Goal: Task Accomplishment & Management: Use online tool/utility

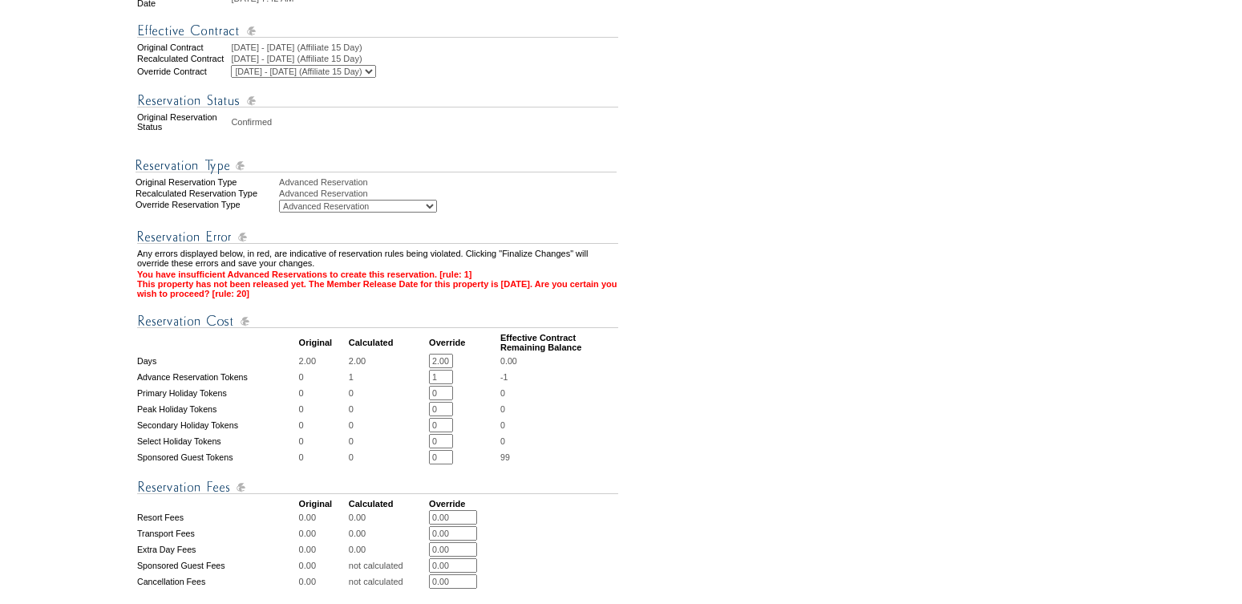
scroll to position [400, 0]
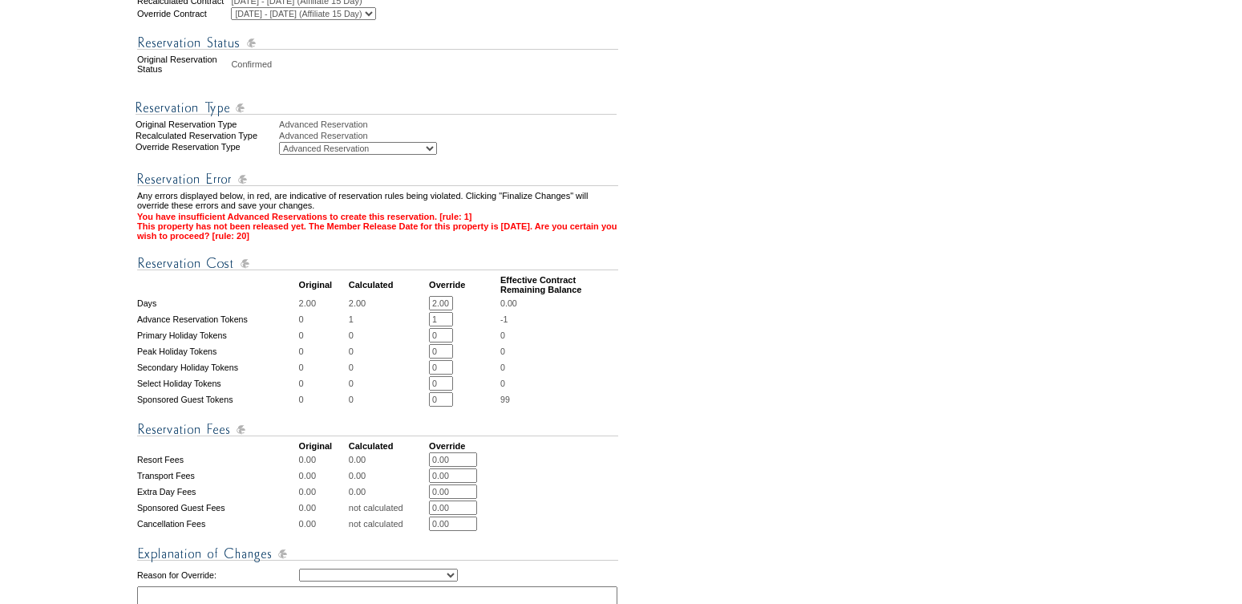
click at [443, 319] on input "1" at bounding box center [441, 319] width 24 height 14
click at [439, 304] on input "2.00" at bounding box center [441, 303] width 24 height 14
type input "3.00"
click at [449, 318] on input "text" at bounding box center [441, 319] width 24 height 14
type input "0"
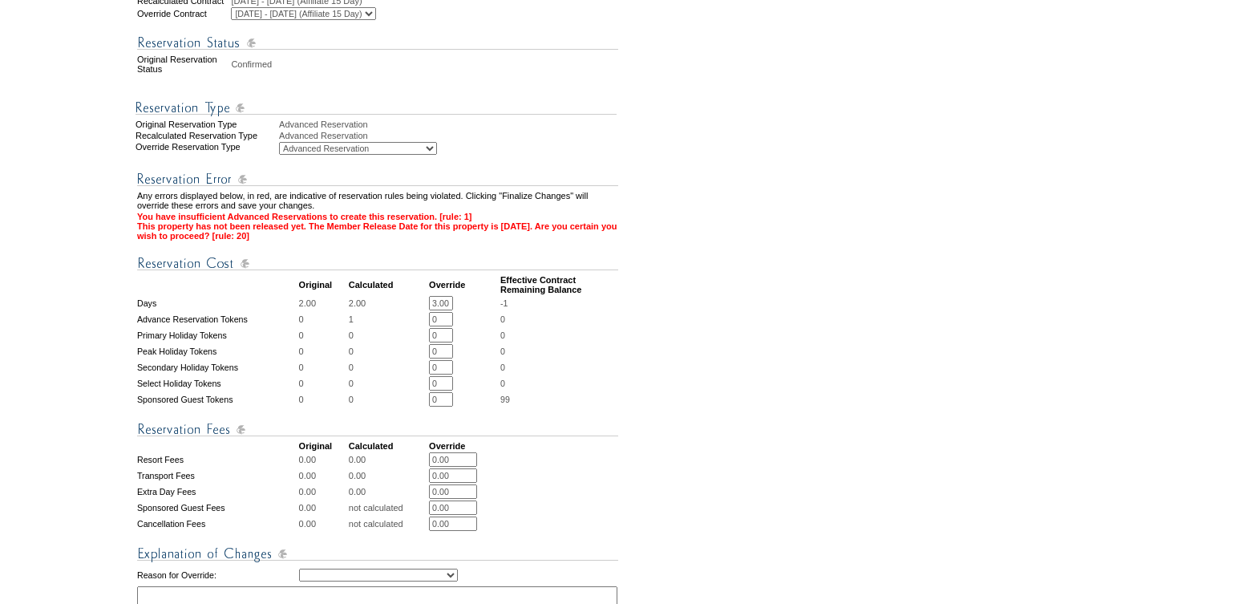
click at [729, 377] on form "Follow Us ::" at bounding box center [618, 241] width 1236 height 1275
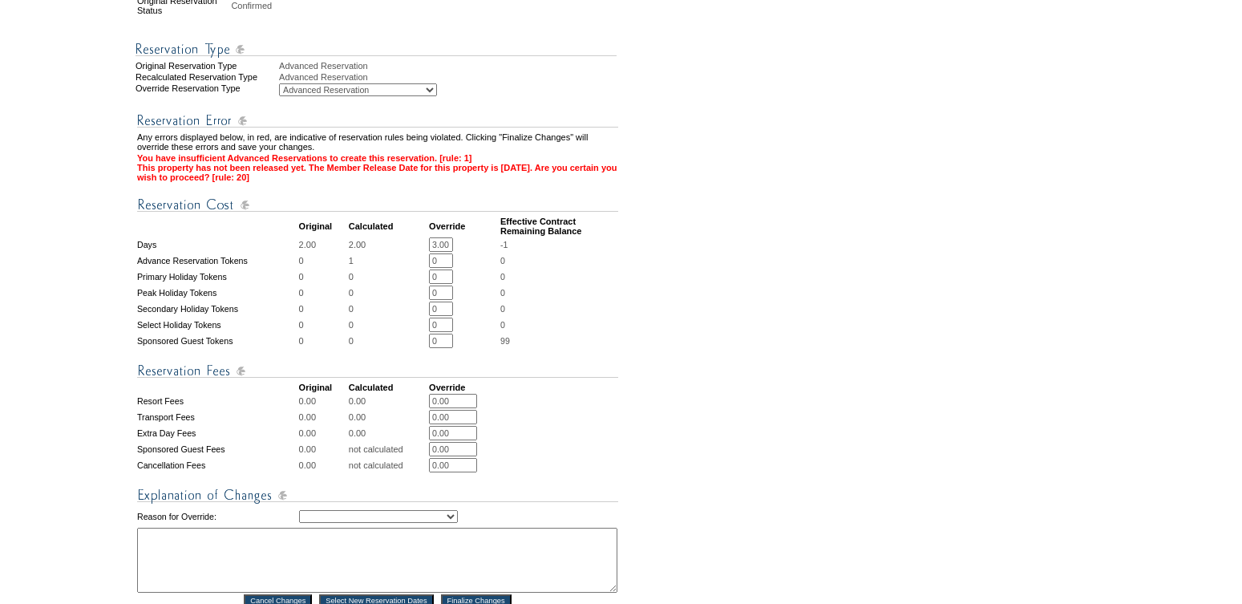
scroll to position [471, 0]
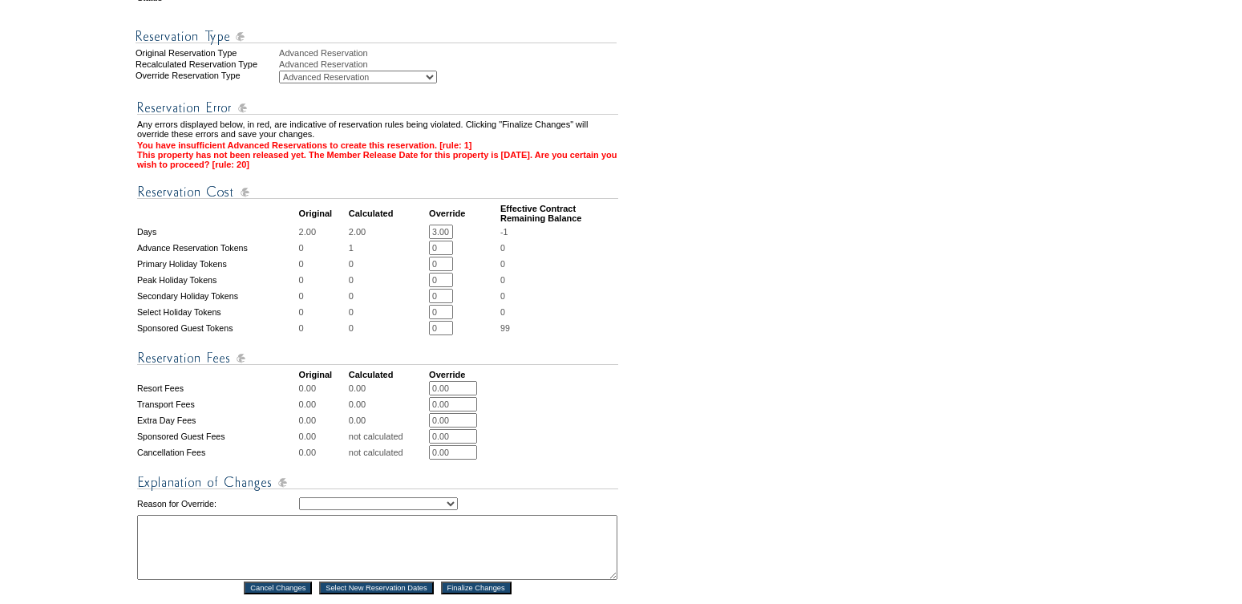
click at [426, 507] on select "Creating Continuous Stay Days Rebooked After Cancellation Editing Occupant Expe…" at bounding box center [378, 503] width 159 height 13
select select "1035"
click at [274, 542] on textarea at bounding box center [377, 547] width 480 height 65
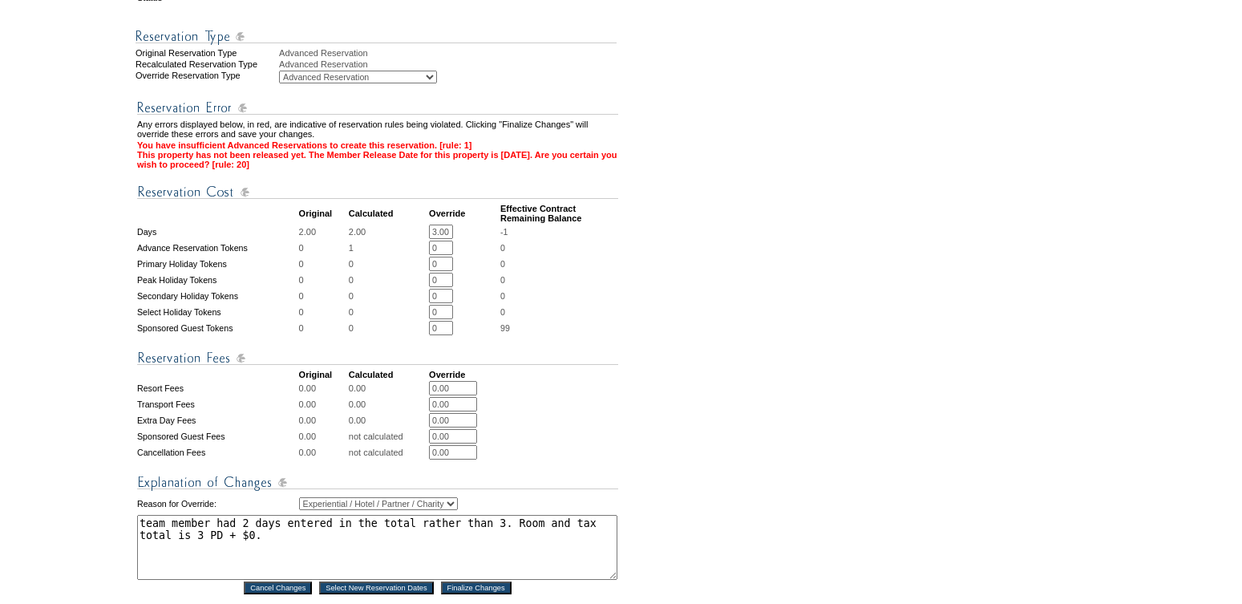
click at [196, 545] on textarea "team member had 2 days entered in the total rather than 3. Room and tax total i…" at bounding box center [377, 547] width 480 height 65
paste textarea "$4,194.28"
drag, startPoint x: 198, startPoint y: 543, endPoint x: 276, endPoint y: 547, distance: 77.9
click at [276, 547] on textarea "team member had 2 days entered in the total rather than 3. Room and tax total i…" at bounding box center [377, 547] width 480 height 65
click at [205, 543] on textarea "team member had 2 days entered in the total rather than 3. Room and tax total i…" at bounding box center [377, 547] width 480 height 65
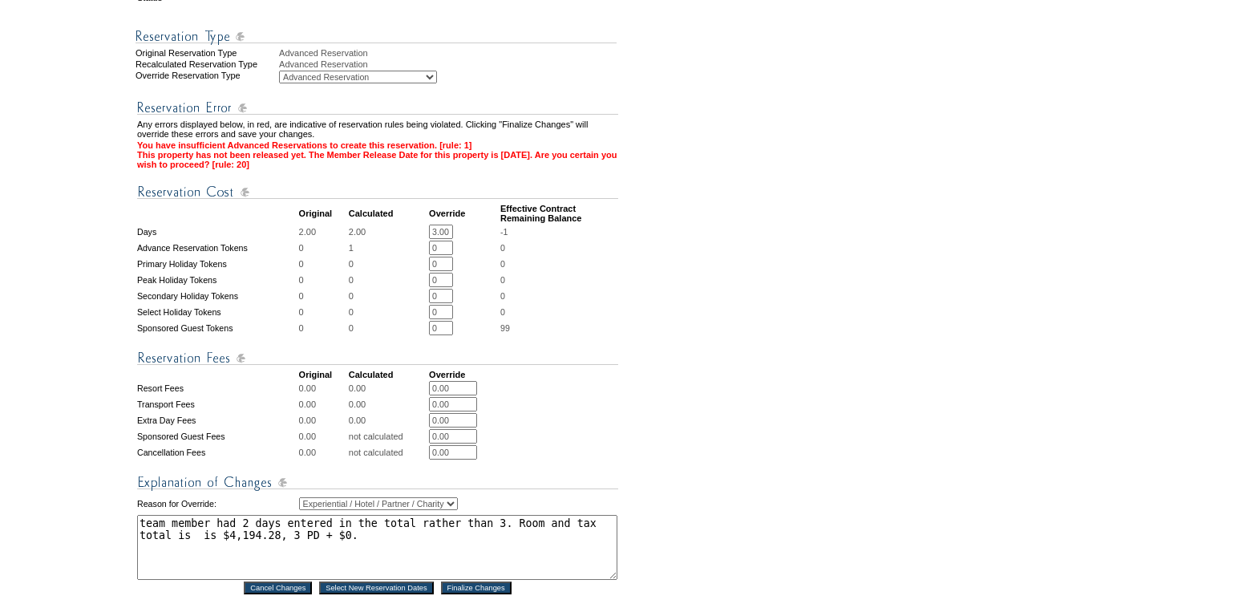
drag, startPoint x: 218, startPoint y: 543, endPoint x: 206, endPoint y: 543, distance: 12.0
click at [206, 543] on textarea "team member had 2 days entered in the total rather than 3. Room and tax total i…" at bounding box center [377, 547] width 480 height 65
click at [264, 547] on textarea "team member had 2 days entered in the total rather than 3. Room and tax total i…" at bounding box center [377, 547] width 480 height 65
paste textarea "€3,570.00"
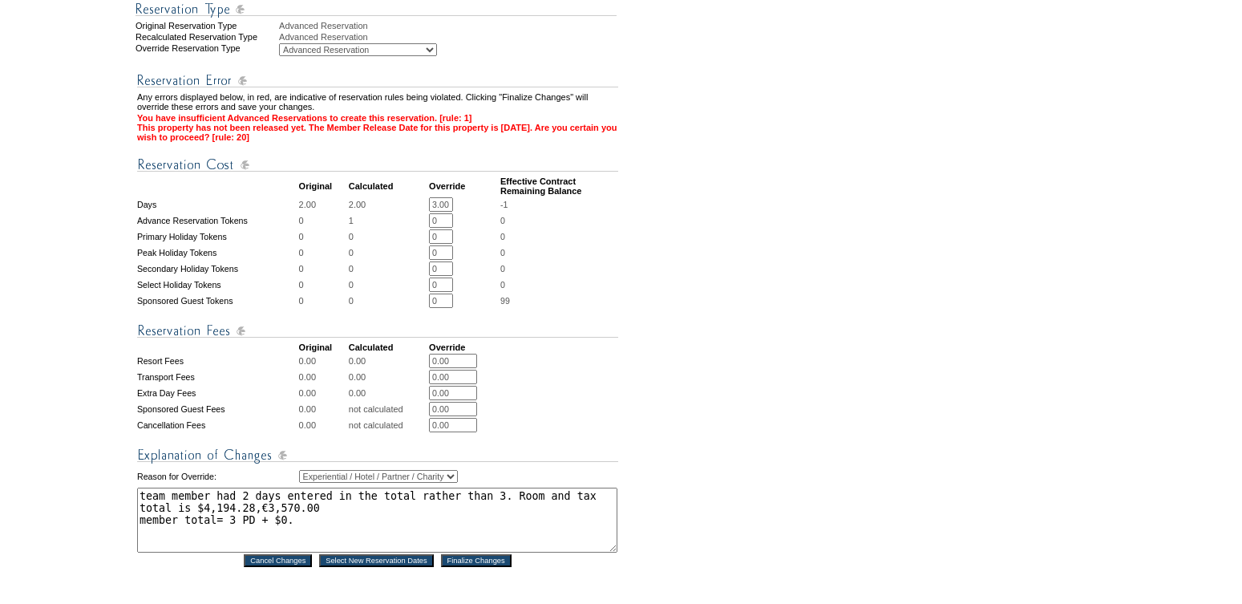
scroll to position [499, 0]
type textarea "team member had 2 days entered in the total rather than 3. Room and tax total i…"
click at [486, 566] on input "Finalize Changes" at bounding box center [476, 559] width 71 height 13
